Goal: Browse casually

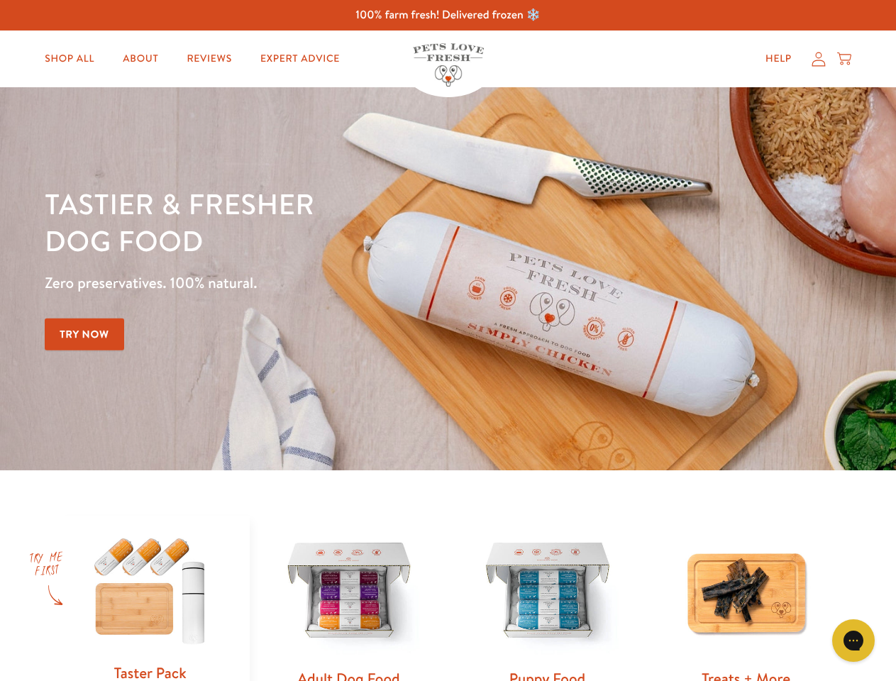
click at [448, 341] on div "Tastier & fresher dog food Zero preservatives. 100% natural. Try Now" at bounding box center [314, 278] width 538 height 187
click at [854, 641] on icon "Gorgias live chat" at bounding box center [852, 640] width 13 height 13
